Goal: Navigation & Orientation: Find specific page/section

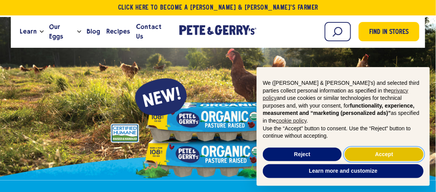
click at [383, 152] on button "Accept" at bounding box center [383, 155] width 79 height 14
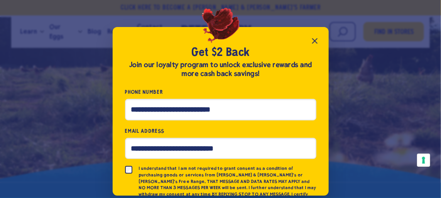
click at [315, 39] on icon "Close popup" at bounding box center [314, 40] width 9 height 9
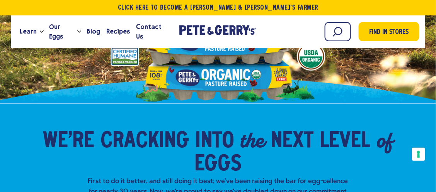
scroll to position [113, 0]
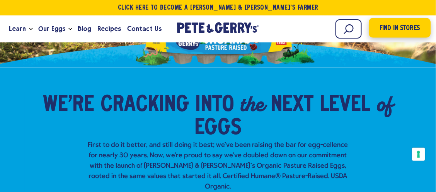
click at [388, 24] on span "Find in Stores" at bounding box center [399, 28] width 40 height 10
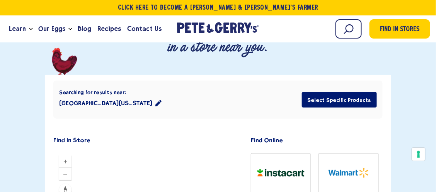
scroll to position [221, 0]
